Goal: Find specific page/section: Find specific page/section

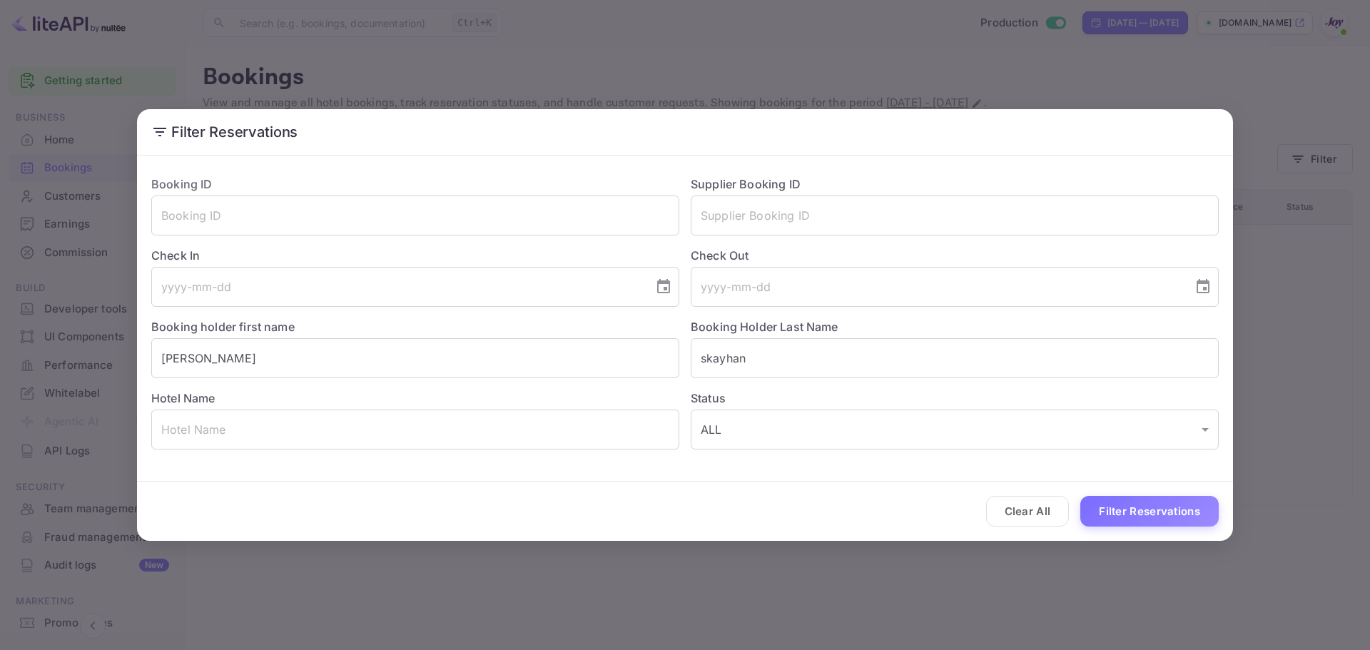
click at [1072, 609] on div "Filter Reservations Booking ID ​ Supplier Booking ID ​ Check In ​ Check Out ​ B…" at bounding box center [685, 325] width 1370 height 650
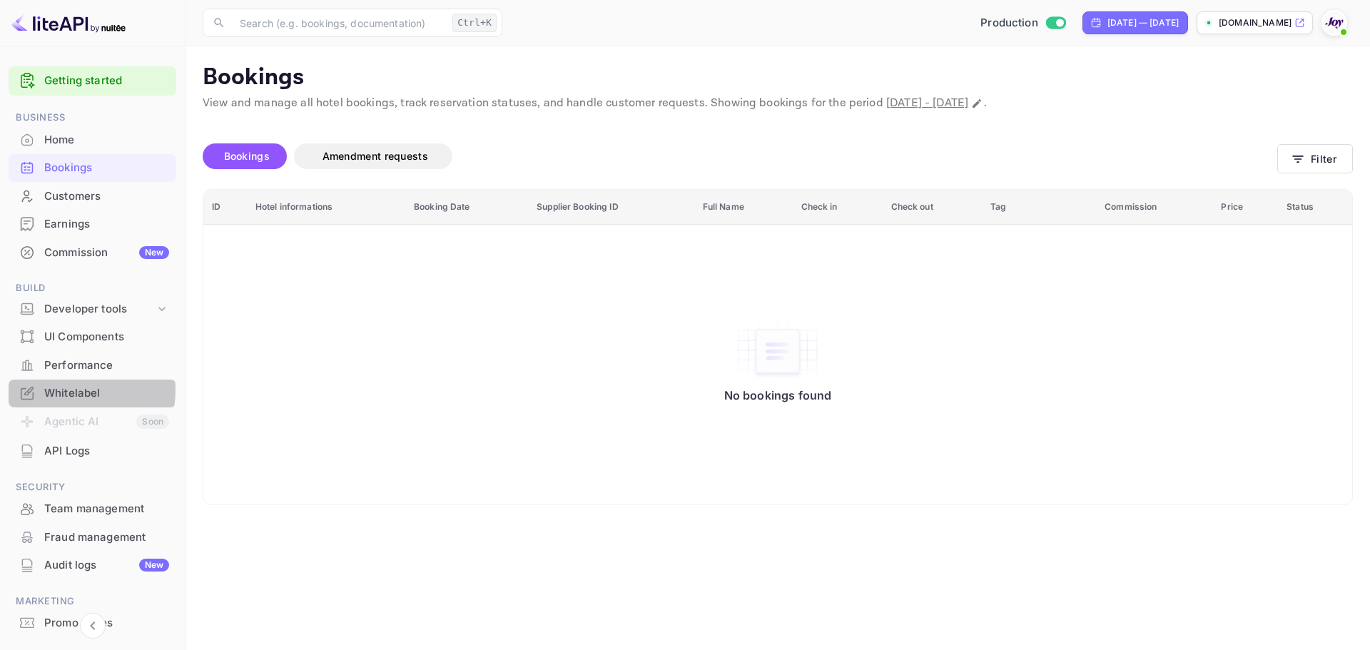
click at [72, 390] on div "Whitelabel" at bounding box center [106, 393] width 125 height 16
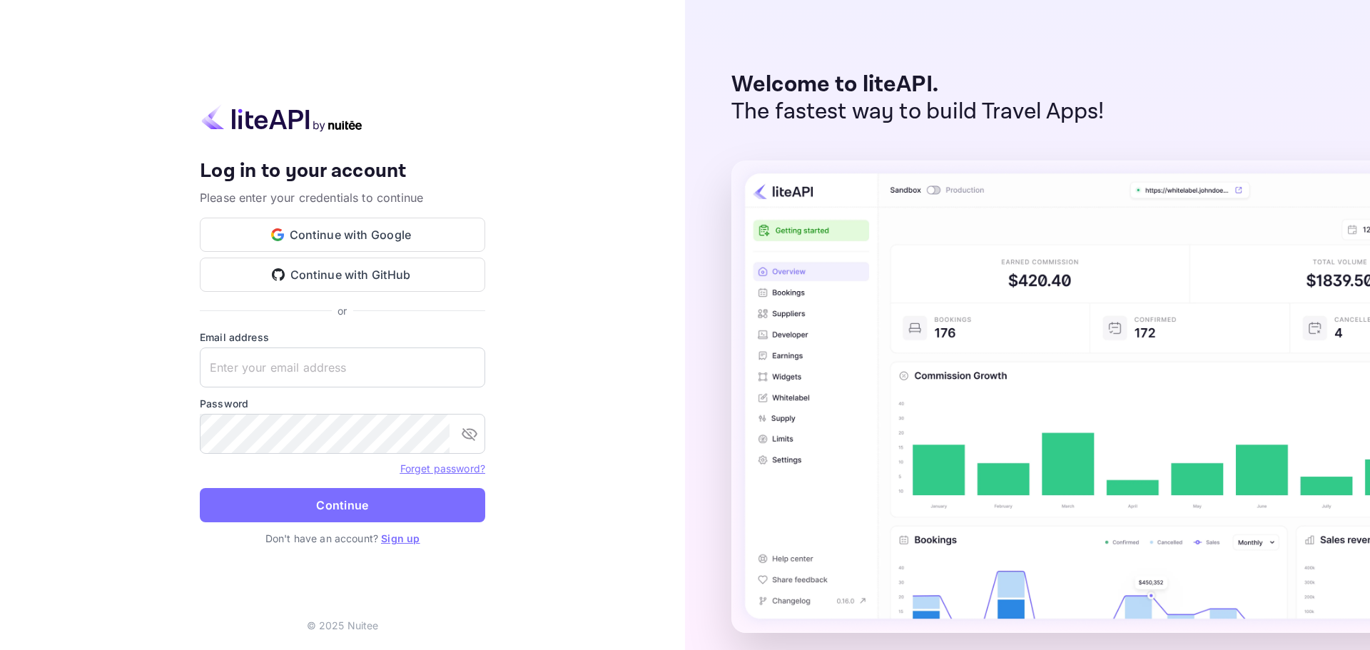
click at [40, 242] on div "Your account has been created successfully, a confirmation link has been sent t…" at bounding box center [342, 325] width 685 height 650
